Goal: Obtain resource: Obtain resource

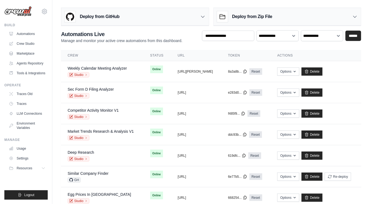
drag, startPoint x: 120, startPoint y: 25, endPoint x: 132, endPoint y: 26, distance: 12.6
click at [120, 30] on div "Automations Live Manage and monitor your active crew automations from this dash…" at bounding box center [121, 36] width 121 height 13
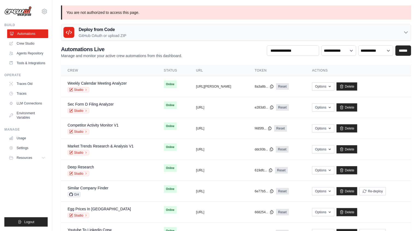
click at [25, 31] on link "Automations" at bounding box center [27, 33] width 41 height 9
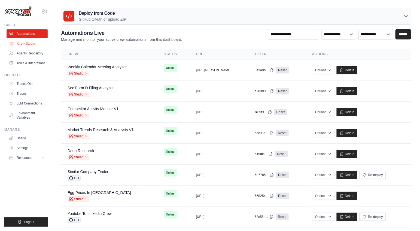
click at [22, 43] on link "Crew Studio" at bounding box center [27, 43] width 41 height 9
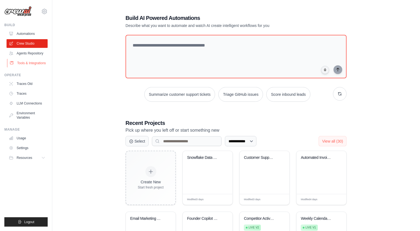
click at [31, 62] on link "Tools & Integrations" at bounding box center [27, 63] width 41 height 9
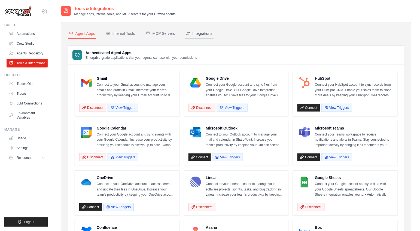
click at [197, 32] on div "Integrations" at bounding box center [199, 33] width 26 height 5
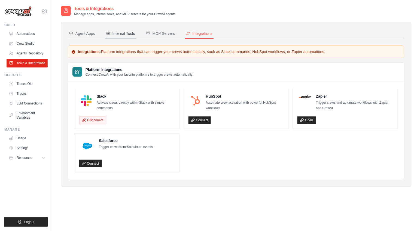
click at [128, 35] on div "Internal Tools" at bounding box center [120, 33] width 29 height 5
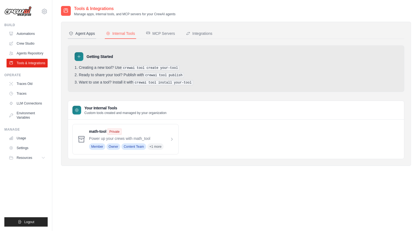
click at [85, 33] on div "Agent Apps" at bounding box center [82, 33] width 26 height 5
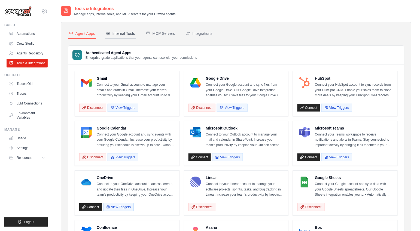
click at [130, 35] on div "Internal Tools" at bounding box center [120, 33] width 29 height 5
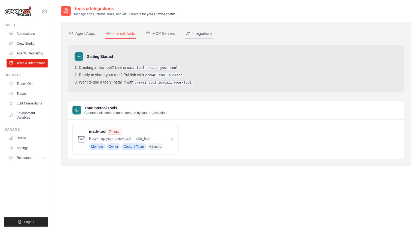
click at [203, 34] on div "Integrations" at bounding box center [199, 33] width 26 height 5
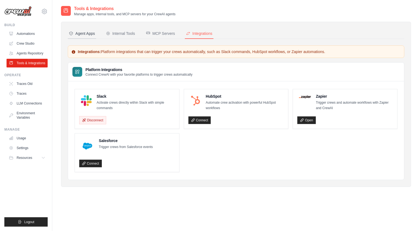
click at [79, 32] on div "Agent Apps" at bounding box center [82, 33] width 26 height 5
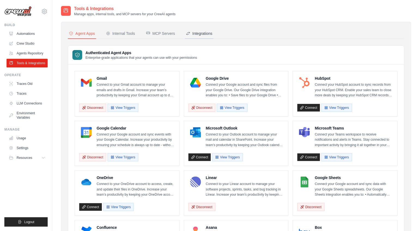
click at [203, 33] on div "Integrations" at bounding box center [199, 33] width 26 height 5
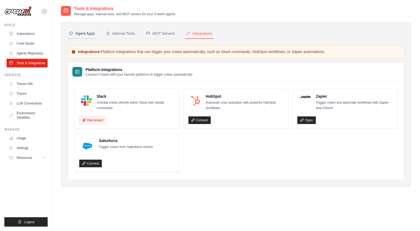
click at [76, 34] on div "Agent Apps" at bounding box center [82, 33] width 26 height 5
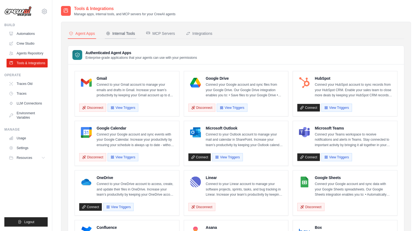
click at [119, 36] on div "Internal Tools" at bounding box center [120, 33] width 29 height 5
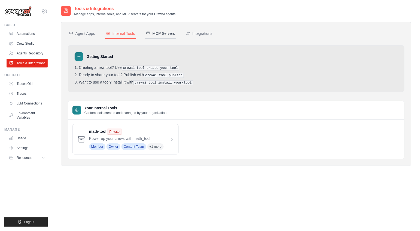
click at [167, 33] on div "MCP Servers" at bounding box center [160, 33] width 29 height 5
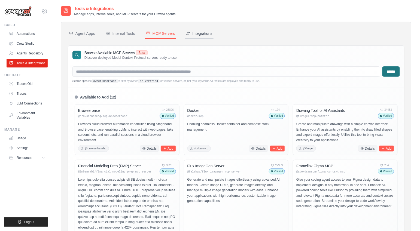
click at [191, 33] on div "Integrations" at bounding box center [199, 33] width 26 height 5
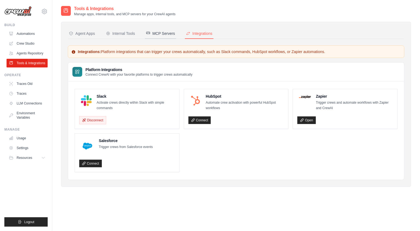
click at [159, 32] on div "MCP Servers" at bounding box center [160, 33] width 29 height 5
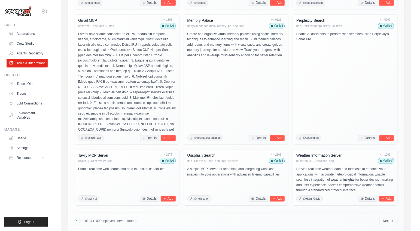
scroll to position [329, 0]
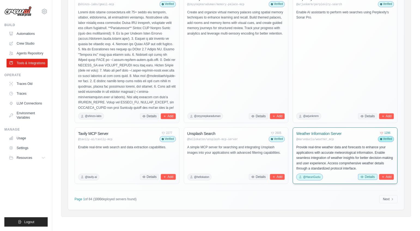
click at [367, 177] on button "Details" at bounding box center [368, 177] width 19 height 6
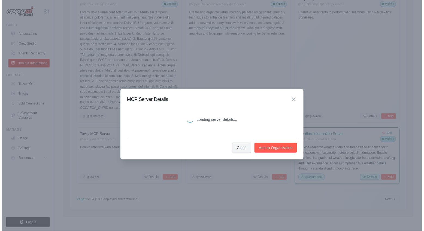
scroll to position [318, 0]
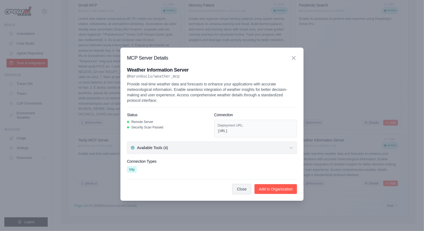
click at [172, 151] on button "Available Tools (4)" at bounding box center [212, 148] width 170 height 13
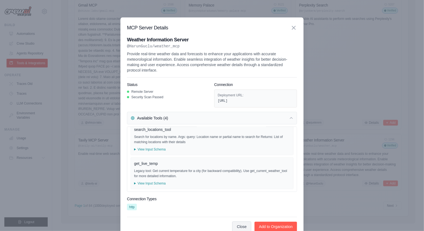
scroll to position [75, 0]
click at [290, 29] on div "MCP Server Details" at bounding box center [212, 28] width 170 height 8
click at [293, 28] on icon at bounding box center [293, 27] width 3 height 3
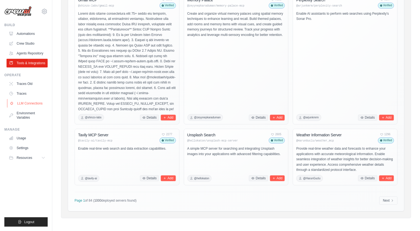
scroll to position [0, 0]
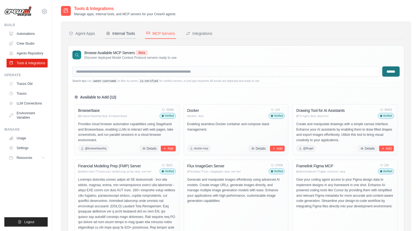
click at [125, 31] on div "Internal Tools" at bounding box center [120, 33] width 29 height 5
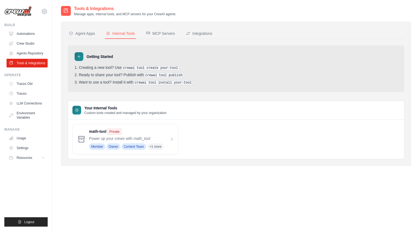
click at [393, 210] on div "Tools & Integrations Manage apps, internal tools, and MCP servers for your Crew…" at bounding box center [236, 120] width 351 height 231
click at [393, 213] on div "Tools & Integrations Manage apps, internal tools, and MCP servers for your Crew…" at bounding box center [236, 120] width 351 height 231
click at [171, 135] on span at bounding box center [131, 139] width 85 height 21
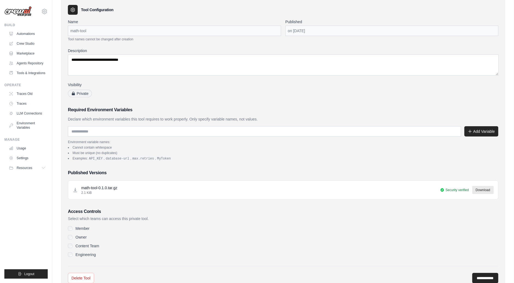
scroll to position [24, 0]
click at [27, 52] on link "Marketplace" at bounding box center [27, 53] width 41 height 9
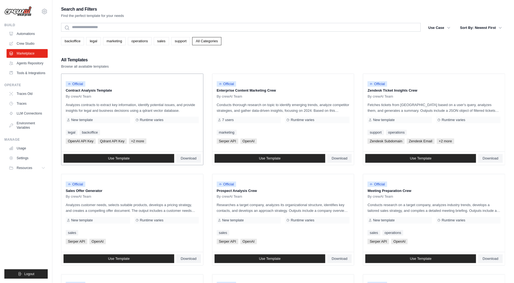
click at [156, 103] on p "Analyzes contracts to extract key information, identify potential issues, and p…" at bounding box center [132, 107] width 133 height 11
click at [107, 96] on div "By crewAI Team" at bounding box center [132, 96] width 133 height 4
click at [420, 26] on button "Sort By: Newest First" at bounding box center [481, 28] width 48 height 10
click at [420, 26] on icon "button" at bounding box center [500, 27] width 5 height 5
click at [420, 27] on icon "button" at bounding box center [500, 28] width 3 height 2
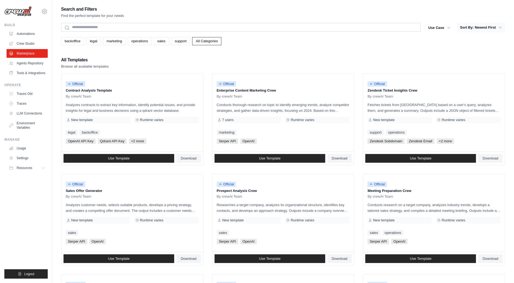
click at [420, 27] on icon "button" at bounding box center [500, 28] width 3 height 2
click at [420, 26] on button "Use Case" at bounding box center [439, 28] width 29 height 10
click at [420, 28] on icon "button" at bounding box center [448, 27] width 5 height 5
click at [420, 28] on icon "button" at bounding box center [448, 28] width 3 height 2
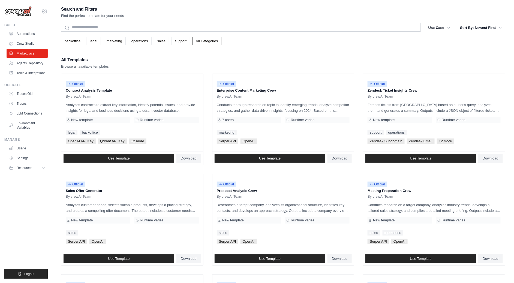
drag, startPoint x: 449, startPoint y: 28, endPoint x: 404, endPoint y: 25, distance: 45.4
click at [420, 28] on icon "button" at bounding box center [448, 27] width 5 height 5
drag, startPoint x: 369, startPoint y: 20, endPoint x: 364, endPoint y: 20, distance: 4.4
click at [364, 20] on div "Search and Filters Find the perfect template for your needs Search Use Case bac…" at bounding box center [283, 249] width 444 height 488
click at [180, 43] on link "support" at bounding box center [180, 41] width 19 height 8
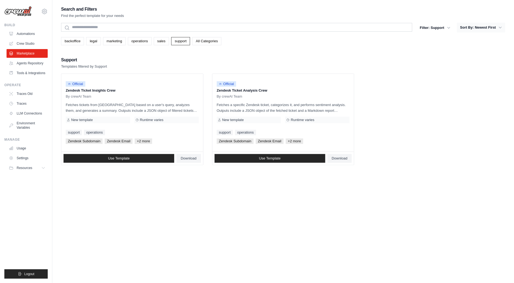
drag, startPoint x: 504, startPoint y: 30, endPoint x: 501, endPoint y: 29, distance: 3.2
click at [420, 29] on button "Sort By: Newest First" at bounding box center [481, 28] width 48 height 10
click at [420, 29] on icon "button" at bounding box center [500, 27] width 5 height 5
click at [420, 28] on icon "button" at bounding box center [500, 27] width 5 height 5
click at [420, 26] on button "Filter: Support" at bounding box center [435, 28] width 37 height 10
